Goal: Task Accomplishment & Management: Complete application form

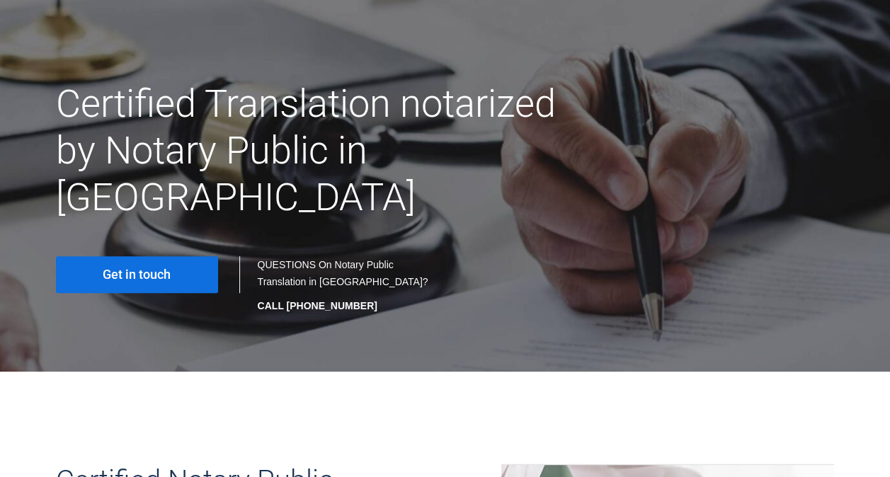
scroll to position [78, 0]
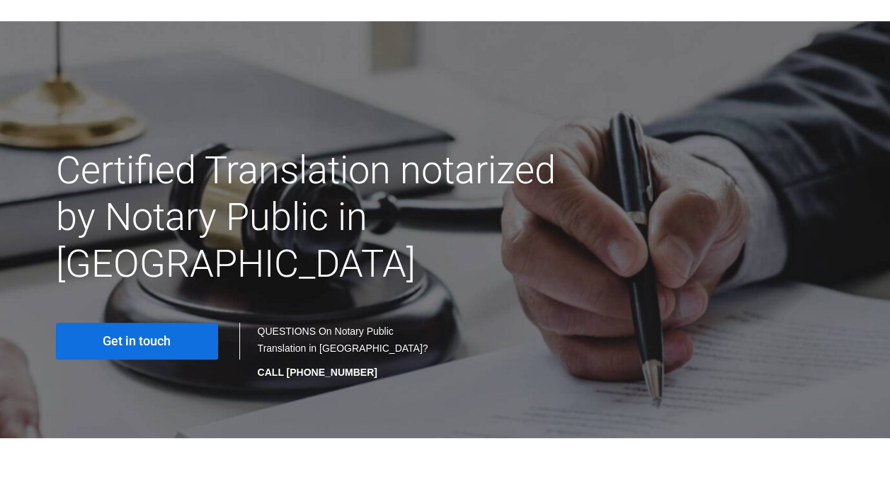
click at [173, 323] on link "Get in touch" at bounding box center [137, 341] width 162 height 37
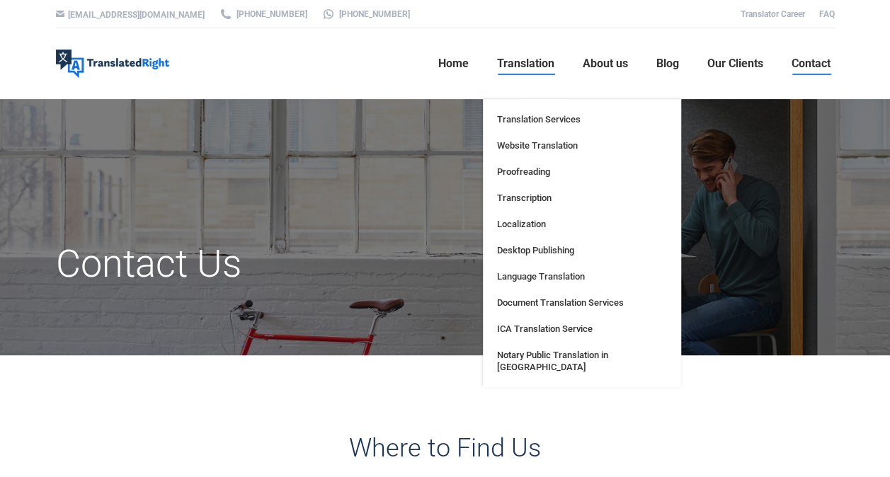
click at [511, 57] on span "Translation" at bounding box center [525, 64] width 57 height 14
click at [531, 114] on span "Translation Services" at bounding box center [539, 119] width 84 height 12
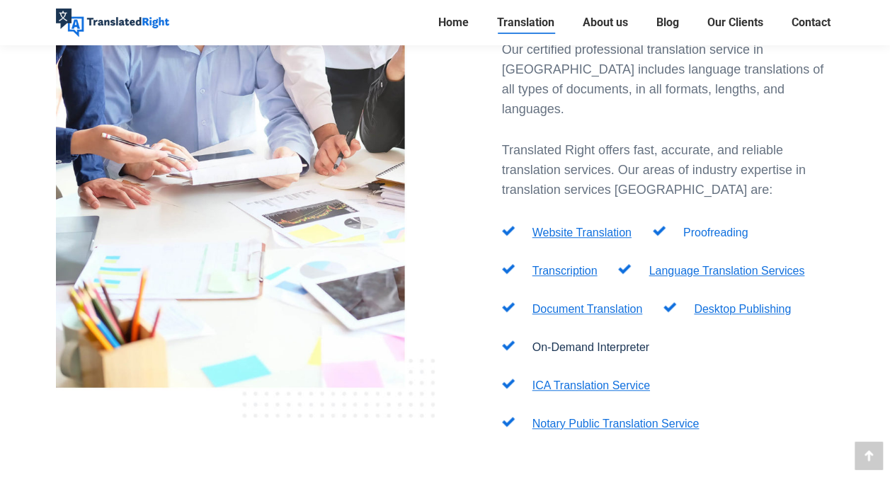
scroll to position [490, 0]
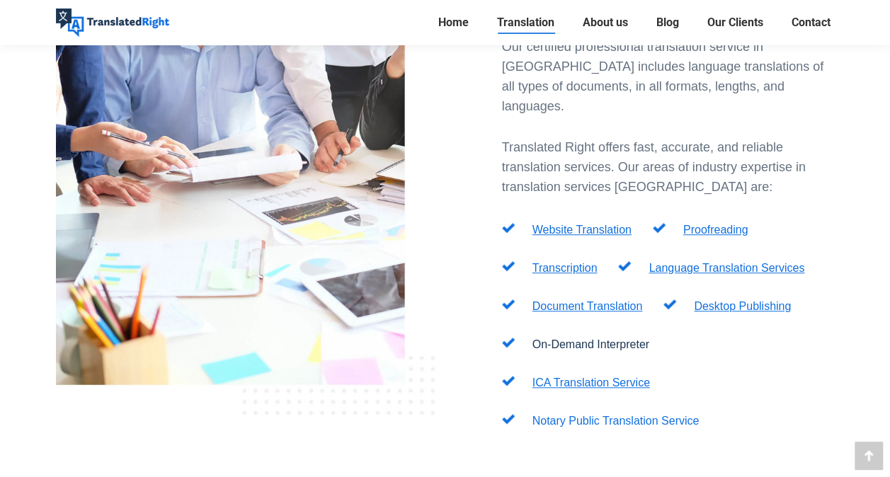
click at [650, 415] on link "Notary Public Translation Service" at bounding box center [615, 421] width 167 height 12
click at [647, 415] on link "Notary Public Translation Service" at bounding box center [615, 421] width 167 height 12
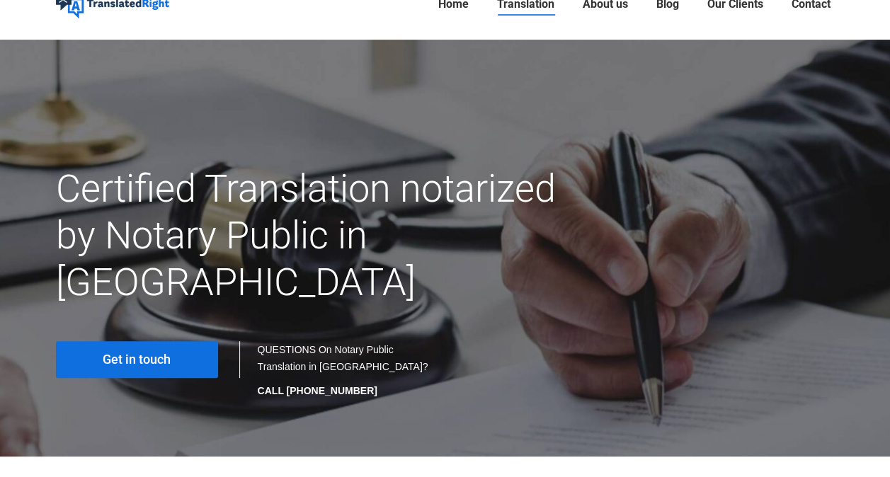
scroll to position [59, 0]
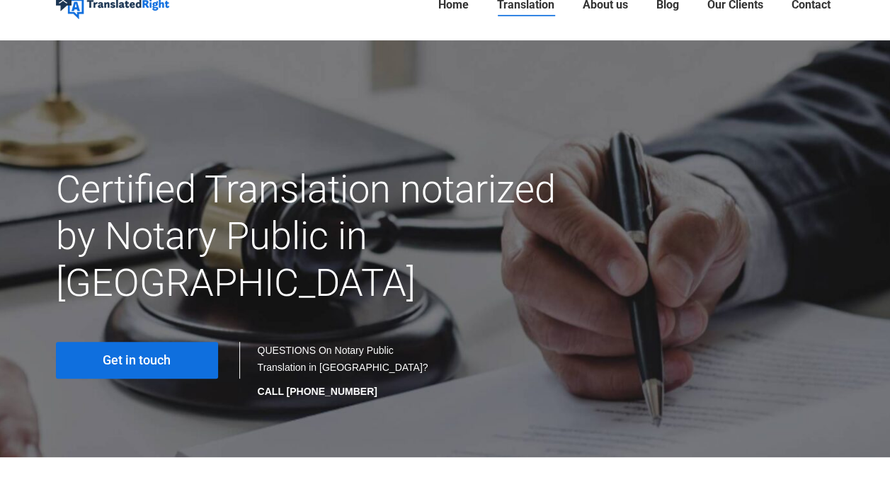
click at [188, 342] on link "Get in touch" at bounding box center [137, 360] width 162 height 37
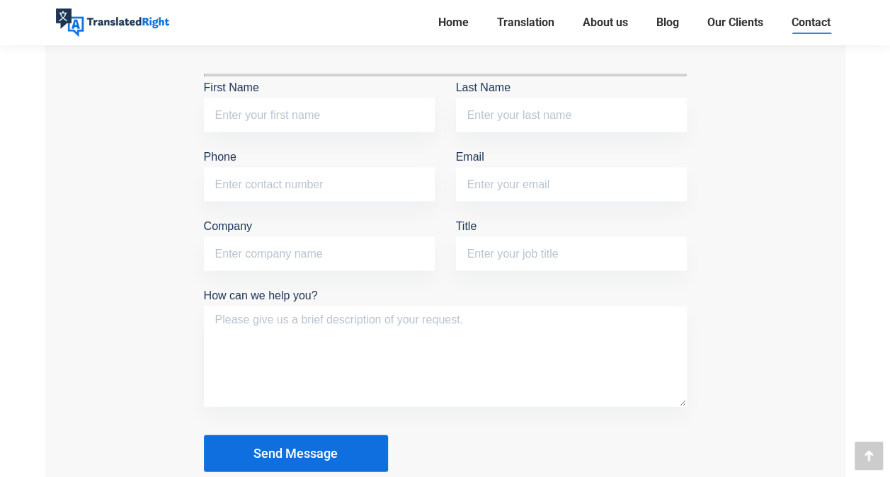
scroll to position [1285, 0]
click at [340, 112] on input "First Name" at bounding box center [319, 114] width 231 height 34
type input "YU"
click at [484, 98] on input "Last Name" at bounding box center [571, 114] width 231 height 34
type input "yuxin"
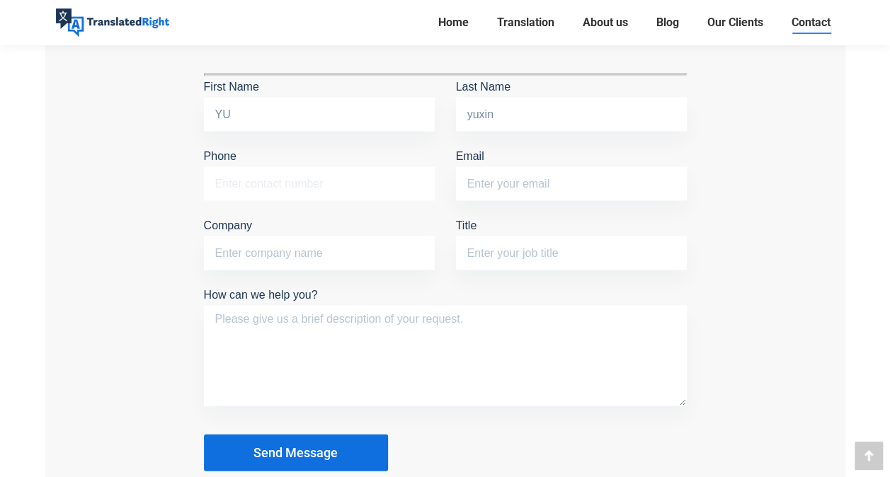
click at [337, 171] on input "Phone" at bounding box center [319, 183] width 231 height 34
type input "80803642"
click at [464, 178] on input "Email" at bounding box center [571, 183] width 231 height 34
type input "[EMAIL_ADDRESS][DOMAIN_NAME]"
click at [292, 333] on textarea "How can we help you?" at bounding box center [445, 355] width 483 height 101
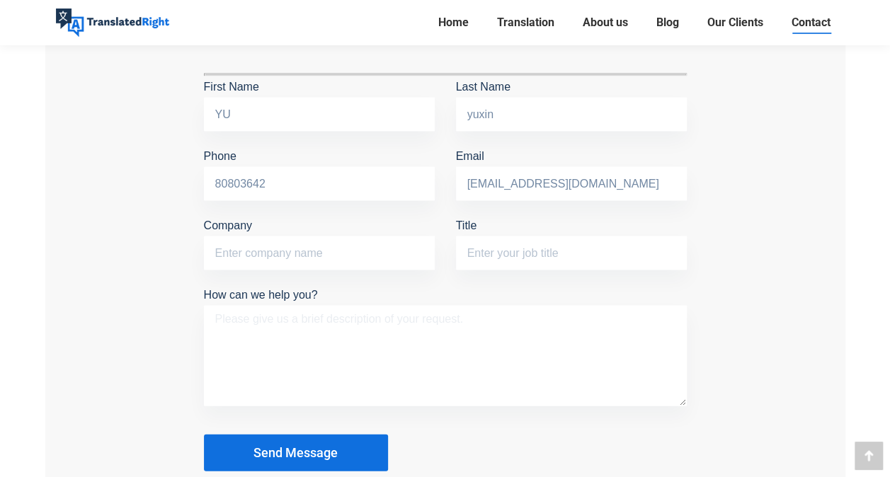
type textarea "W"
click at [423, 306] on textarea "Notarize for the translated foreign ID" at bounding box center [445, 355] width 483 height 101
click at [252, 316] on textarea "Notarize for the translated foreign ID" at bounding box center [445, 355] width 483 height 101
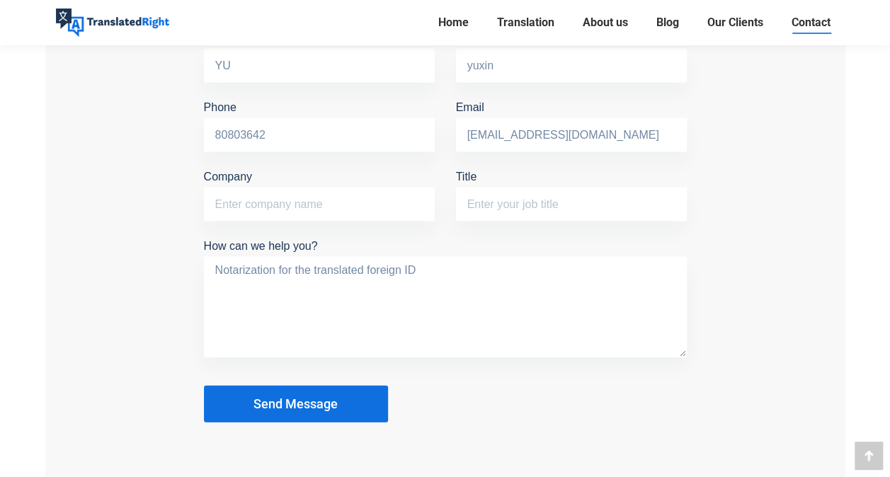
scroll to position [1337, 0]
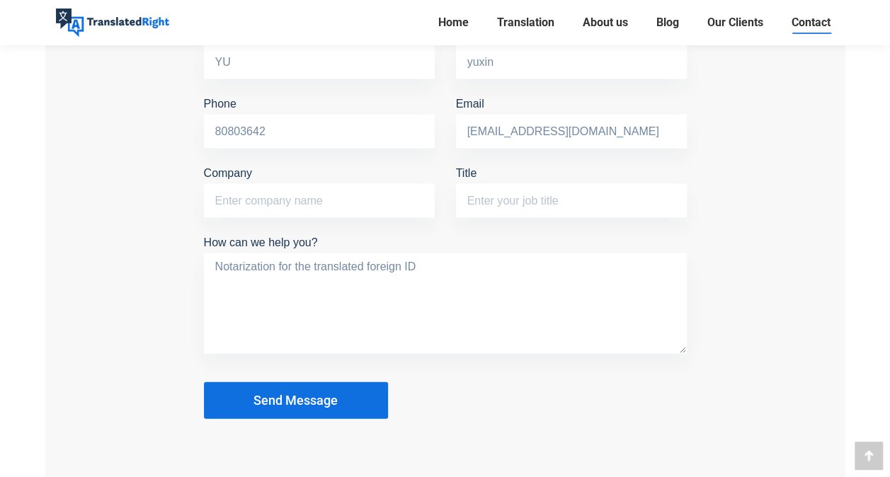
type textarea "Notarization for the translated foreign ID"
click at [323, 388] on button "Send Message" at bounding box center [296, 400] width 184 height 37
click at [340, 391] on button "Send Message" at bounding box center [296, 400] width 184 height 37
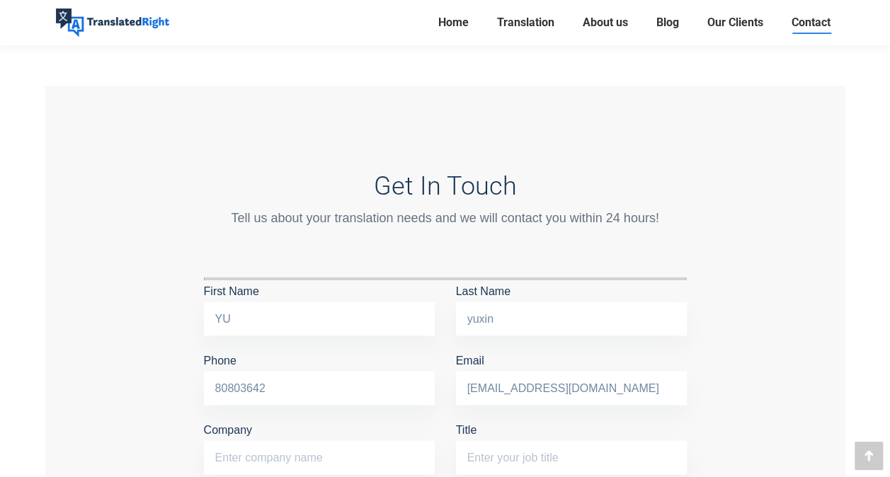
scroll to position [1066, 0]
